Goal: Information Seeking & Learning: Compare options

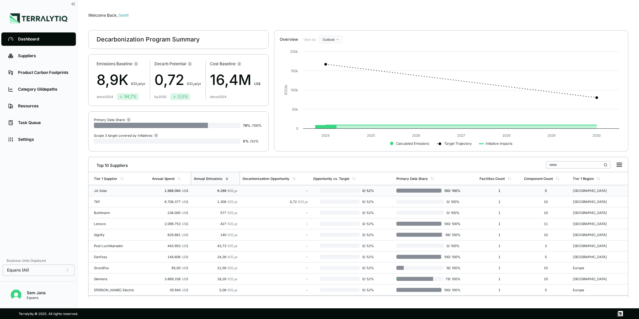
click at [98, 192] on div "JA Solar" at bounding box center [115, 190] width 43 height 4
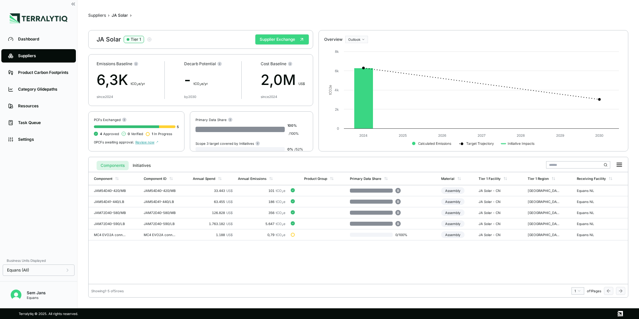
click at [266, 40] on button "Supplier Exchange" at bounding box center [281, 39] width 53 height 10
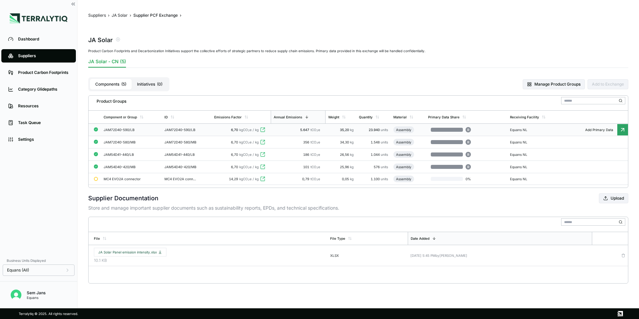
click at [115, 127] on td "JAM72D40-590/LB" at bounding box center [131, 130] width 60 height 12
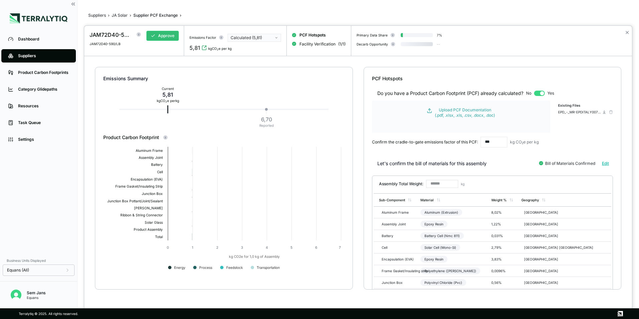
click at [110, 33] on div "JAM72D40-590/LB" at bounding box center [111, 35] width 43 height 8
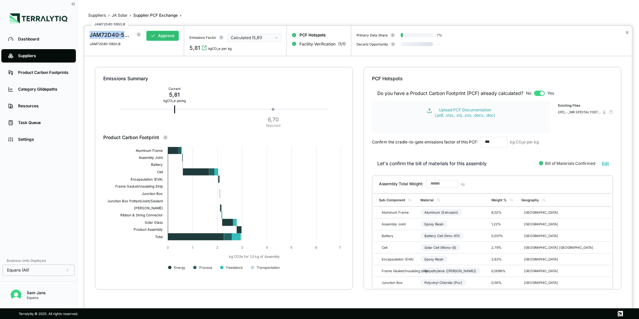
click at [110, 33] on div "JAM72D40-590/LB" at bounding box center [111, 35] width 43 height 8
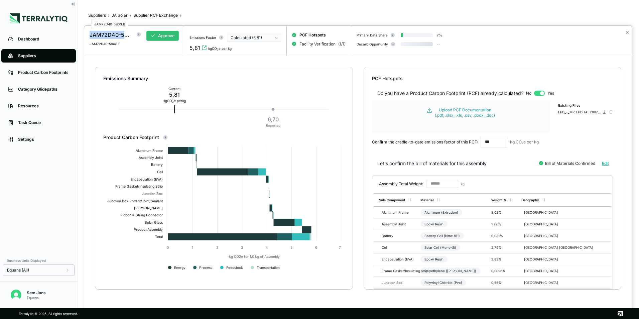
drag, startPoint x: 110, startPoint y: 33, endPoint x: 113, endPoint y: 33, distance: 3.4
click at [113, 33] on div "JAM72D40-590/LB" at bounding box center [111, 35] width 43 height 8
click at [109, 34] on div "JAM72D40-590/LB" at bounding box center [111, 35] width 43 height 8
copy div "JAM72D40"
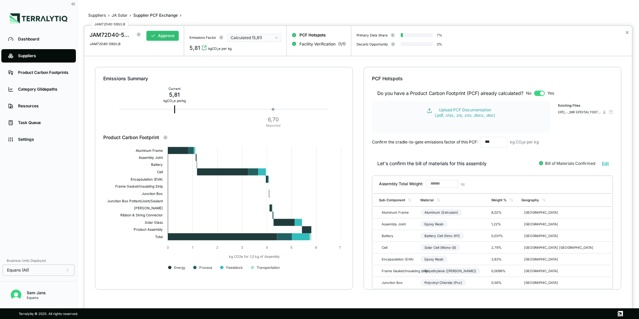
click at [121, 35] on div "JAM72D40-590/LB" at bounding box center [111, 35] width 43 height 8
copy div "JAM72D40-590/LB"
click at [244, 36] on div "Calculated (5,81)" at bounding box center [251, 37] width 43 height 5
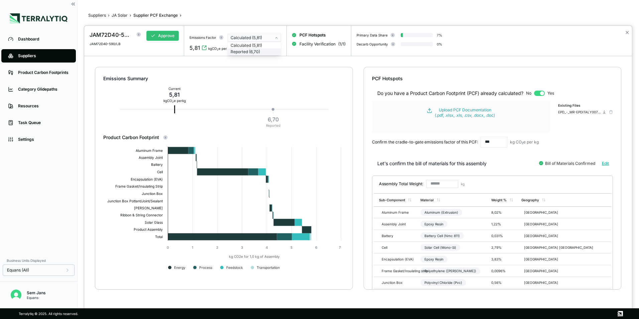
click at [248, 53] on div "Reported (6,70)" at bounding box center [253, 51] width 47 height 5
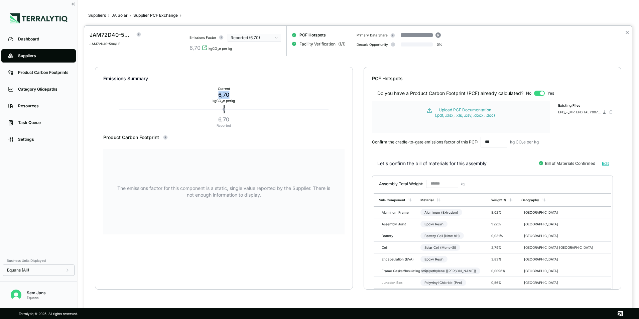
drag, startPoint x: 230, startPoint y: 93, endPoint x: 214, endPoint y: 93, distance: 15.4
click at [214, 93] on div "6,70" at bounding box center [223, 95] width 22 height 8
copy div "6,70"
click at [258, 40] on div "Reported (6,70)" at bounding box center [251, 37] width 43 height 5
click at [250, 45] on div "Calculated (5,81)" at bounding box center [253, 45] width 47 height 5
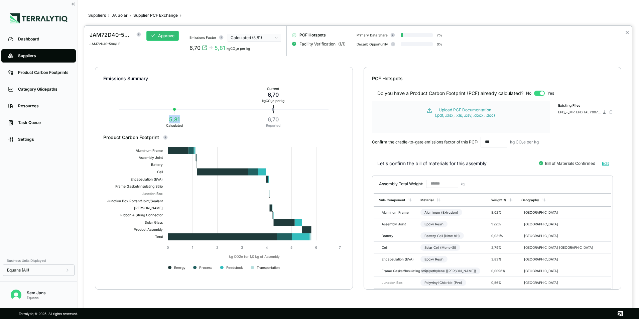
drag, startPoint x: 179, startPoint y: 121, endPoint x: 164, endPoint y: 120, distance: 15.4
click at [164, 120] on div "5,81 Calculated" at bounding box center [174, 121] width 22 height 15
copy div "5,81"
click at [122, 14] on div at bounding box center [319, 159] width 639 height 319
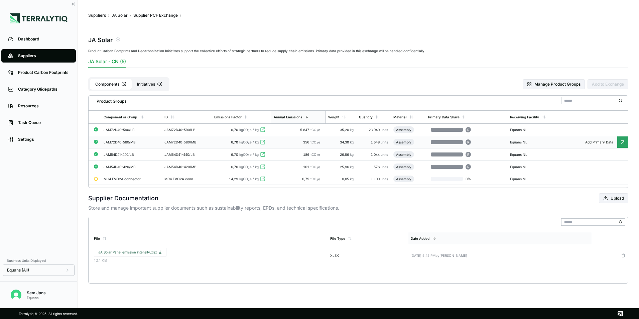
click at [119, 141] on div "JAM72D40-580/MB" at bounding box center [128, 142] width 48 height 4
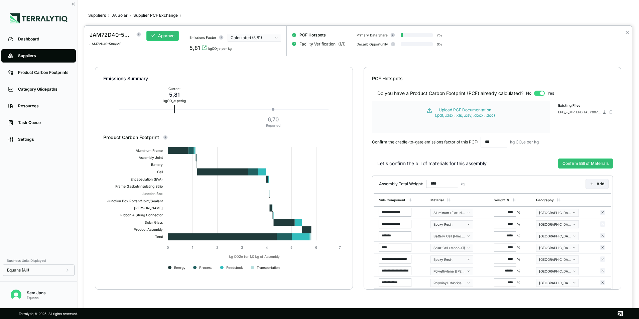
click at [116, 35] on div "JAM72D40-580/MB" at bounding box center [111, 35] width 43 height 8
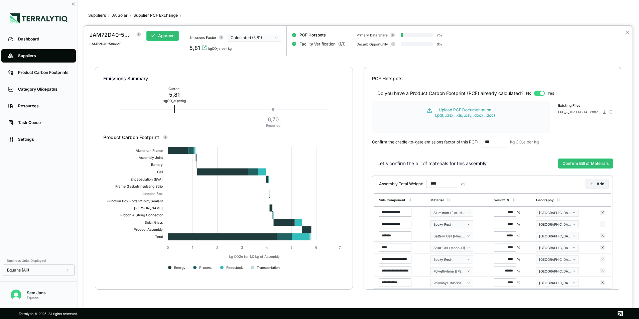
click at [119, 16] on div at bounding box center [319, 159] width 639 height 319
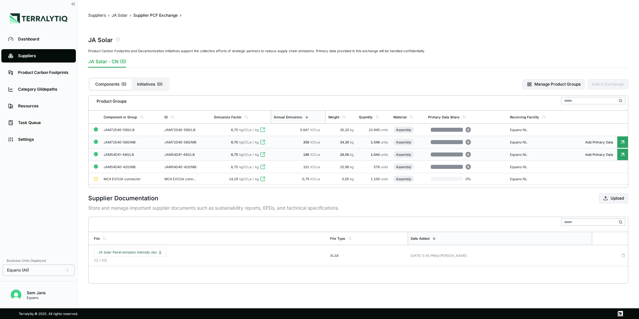
click at [122, 153] on div "JAM54D41-440/LB" at bounding box center [128, 154] width 48 height 4
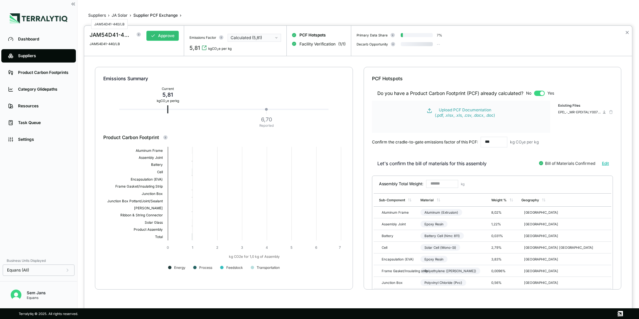
click at [112, 33] on div "JAM54D41-440/LB" at bounding box center [111, 35] width 43 height 8
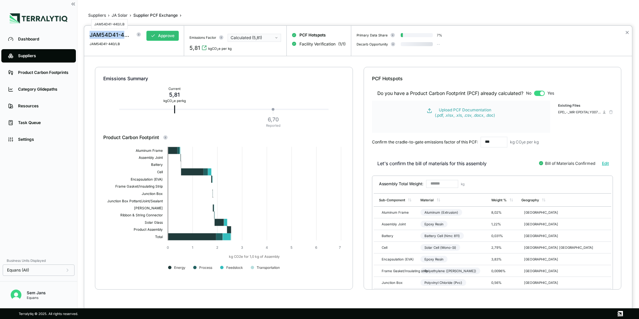
click at [112, 33] on div "JAM54D41-440/LB" at bounding box center [111, 35] width 43 height 8
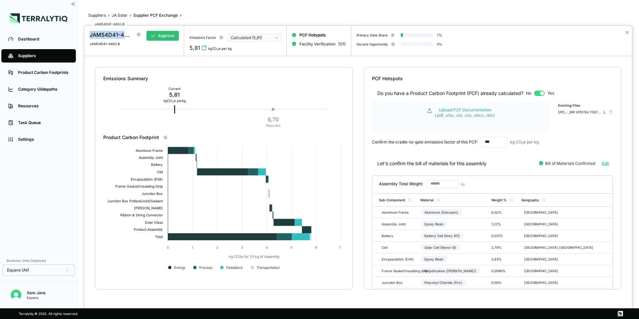
copy div "JAM54D41-440/LB"
click at [120, 14] on div at bounding box center [319, 159] width 639 height 319
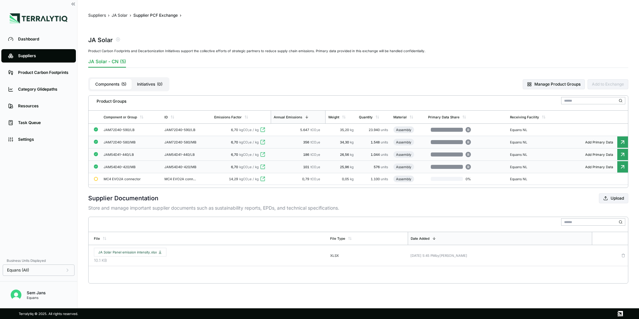
click at [119, 164] on td "JAM54D40-420/MB" at bounding box center [131, 167] width 60 height 12
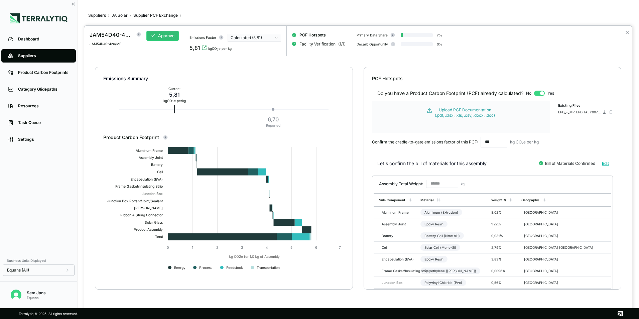
click at [111, 33] on div "JAM54D40-420/MB" at bounding box center [111, 35] width 43 height 8
copy div "JAM54D40-420/MB"
